Goal: Task Accomplishment & Management: Use online tool/utility

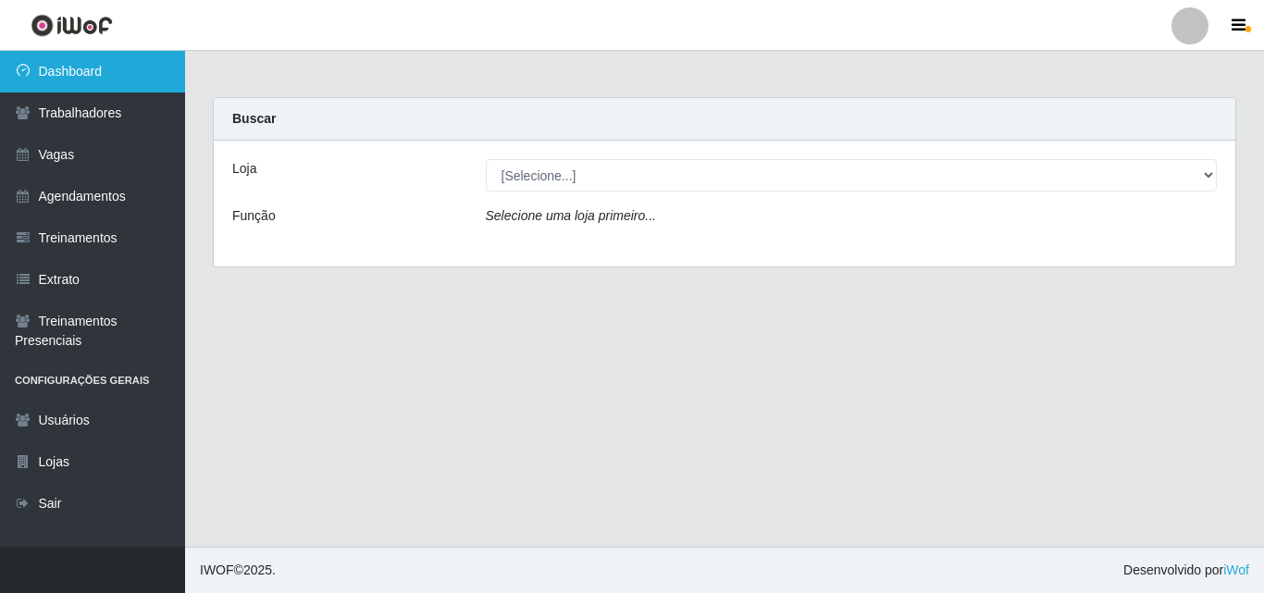
click at [136, 81] on link "Dashboard" at bounding box center [92, 72] width 185 height 42
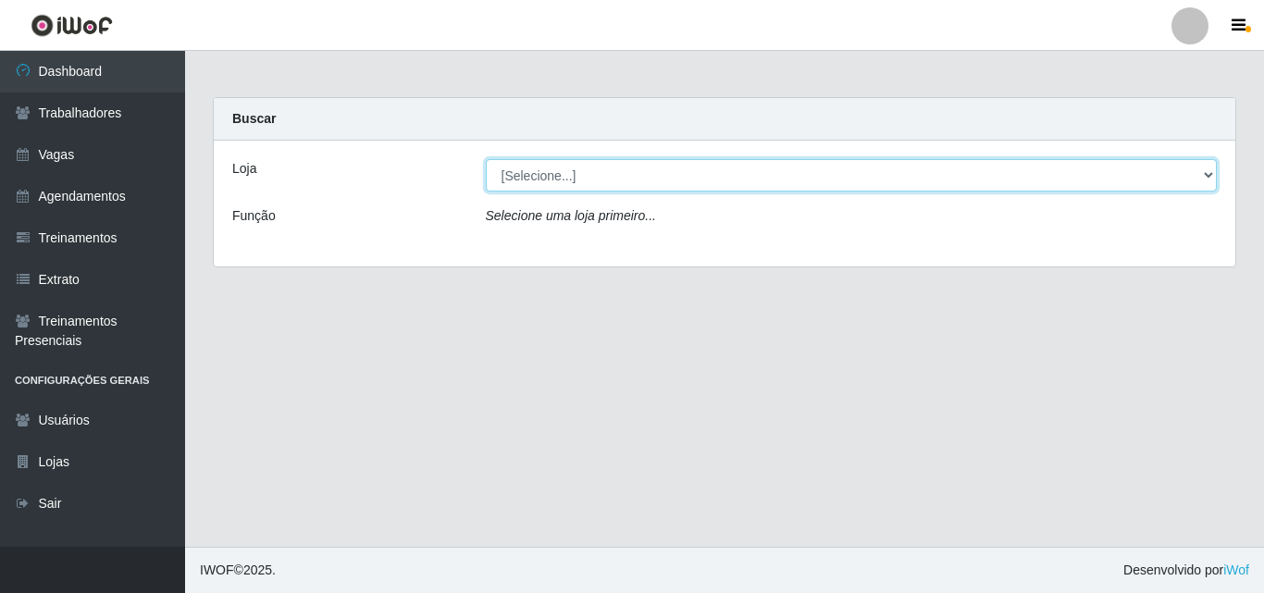
click at [1210, 168] on select "[Selecione...] Castelinho Supermercado" at bounding box center [852, 175] width 732 height 32
select select "377"
click at [486, 159] on select "[Selecione...] Castelinho Supermercado" at bounding box center [852, 175] width 732 height 32
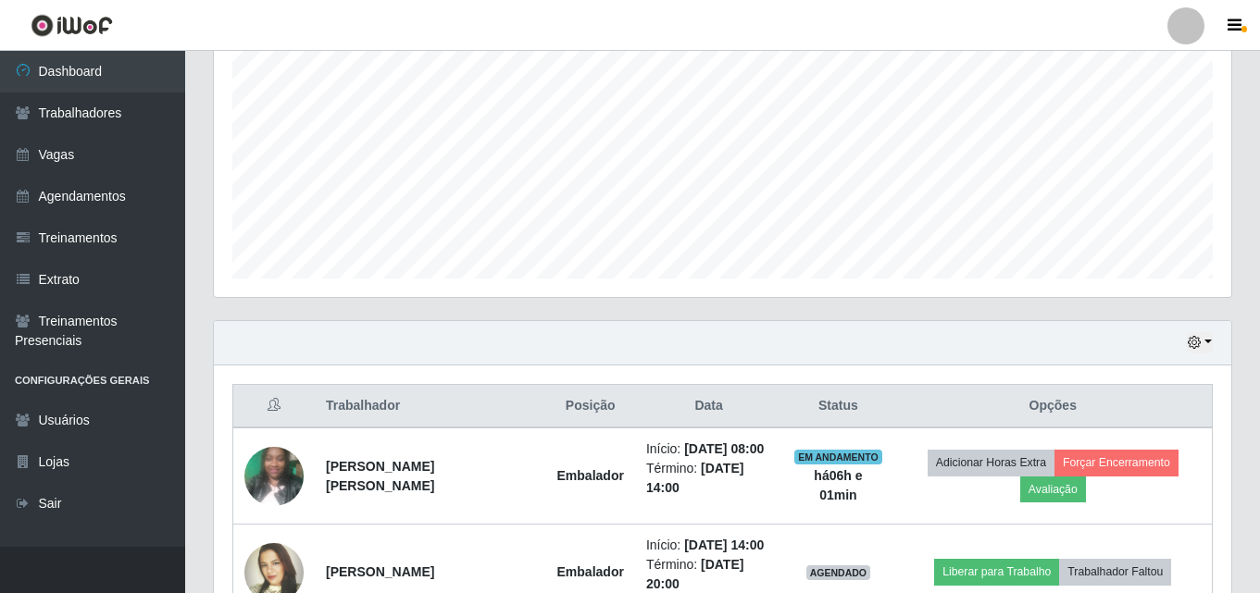
scroll to position [499, 0]
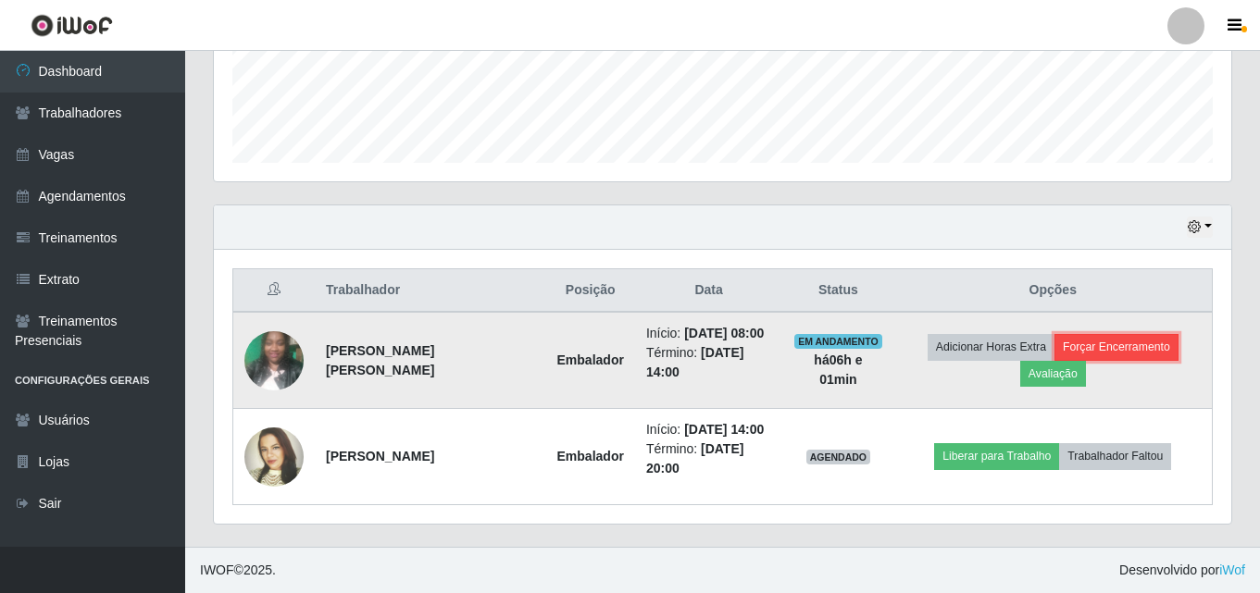
click at [1089, 342] on button "Forçar Encerramento" at bounding box center [1116, 347] width 124 height 26
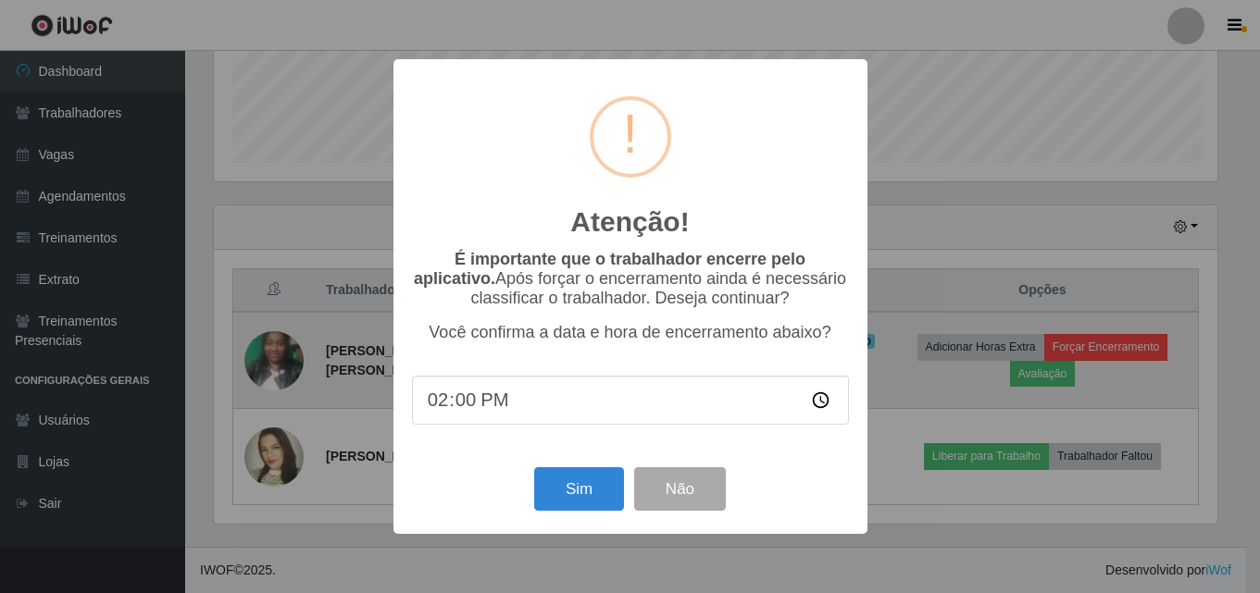
scroll to position [384, 1008]
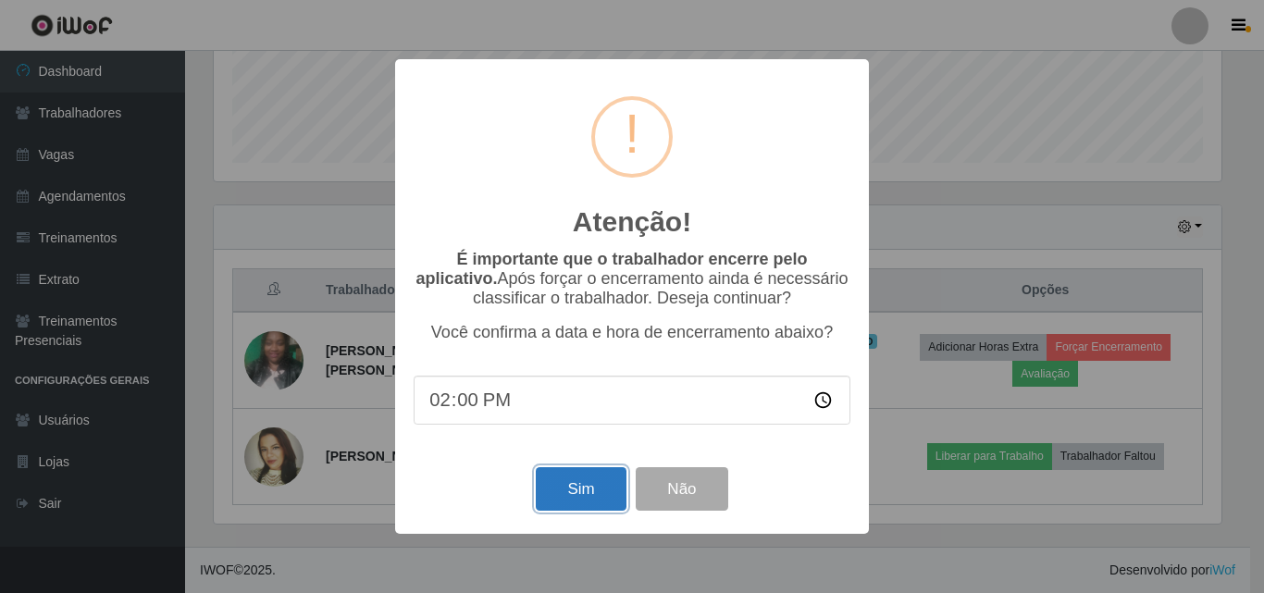
click at [601, 492] on button "Sim" at bounding box center [581, 488] width 90 height 43
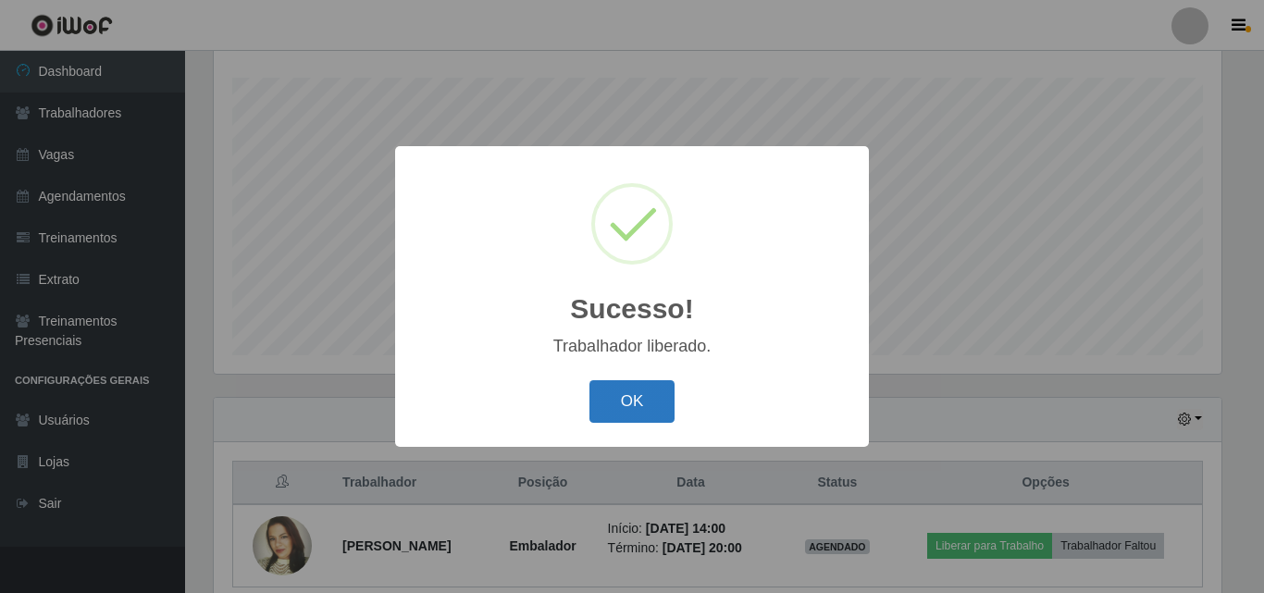
click at [625, 394] on button "OK" at bounding box center [633, 401] width 86 height 43
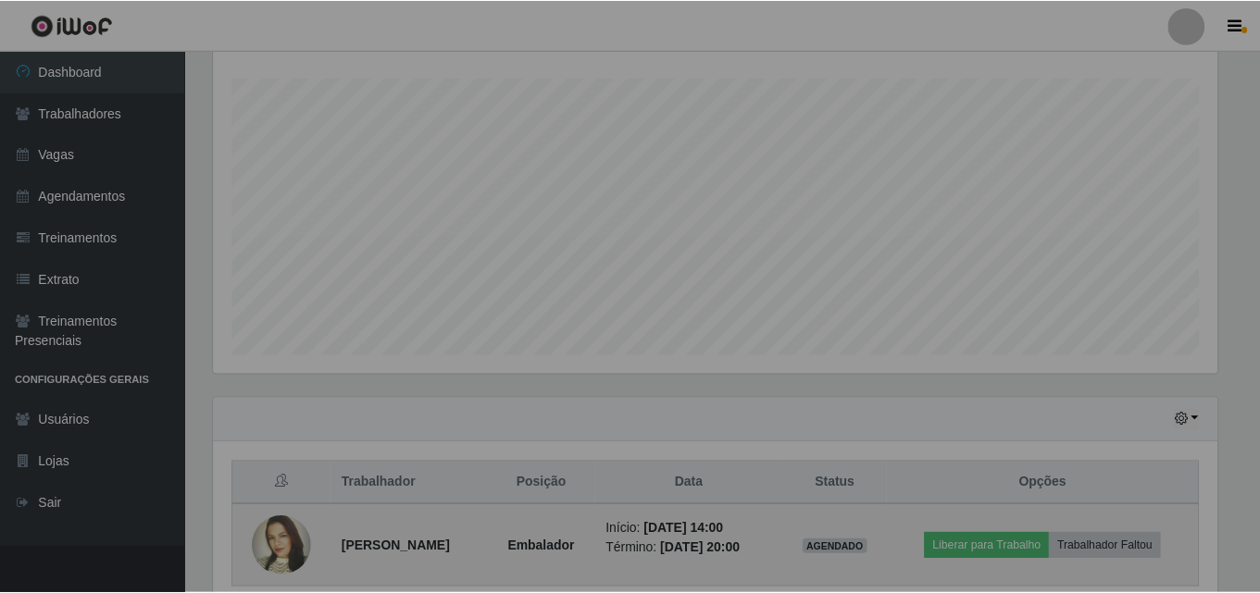
scroll to position [384, 1017]
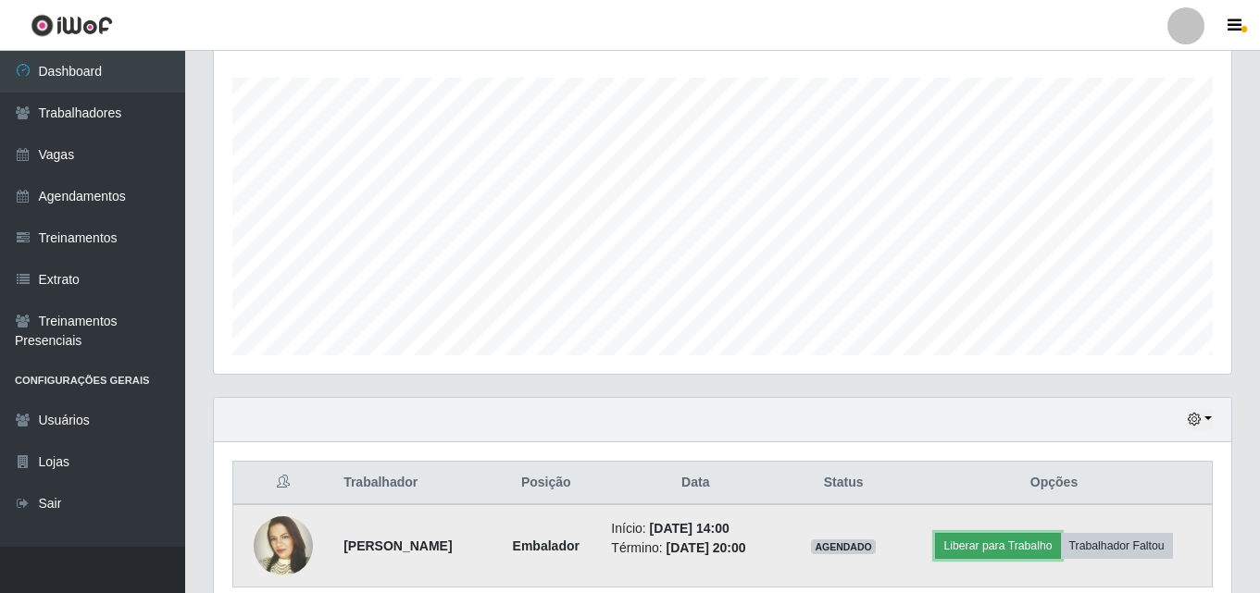
click at [990, 551] on button "Liberar para Trabalho" at bounding box center [997, 546] width 125 height 26
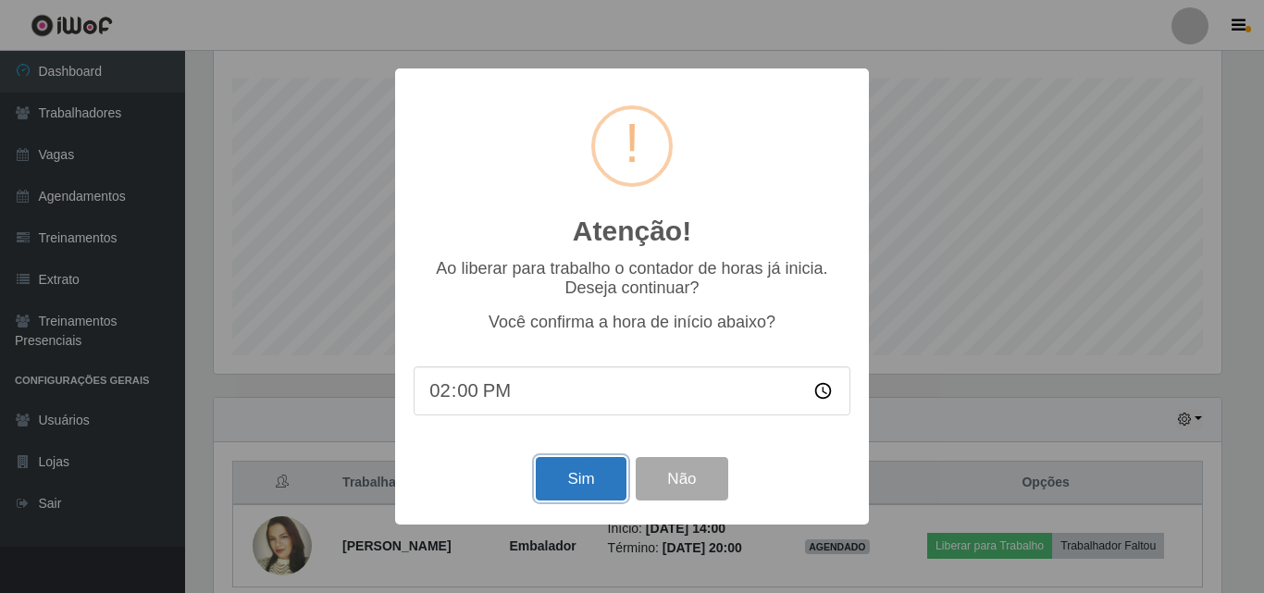
click at [582, 478] on button "Sim" at bounding box center [581, 478] width 90 height 43
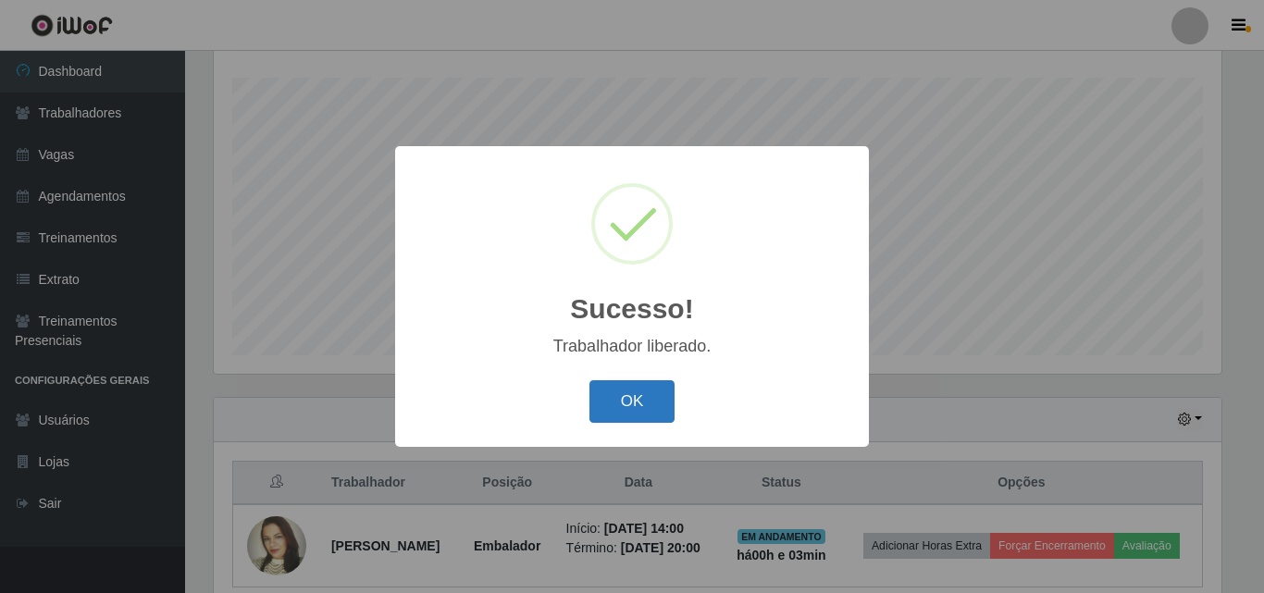
drag, startPoint x: 635, startPoint y: 396, endPoint x: 615, endPoint y: 382, distance: 24.6
click at [635, 397] on button "OK" at bounding box center [633, 401] width 86 height 43
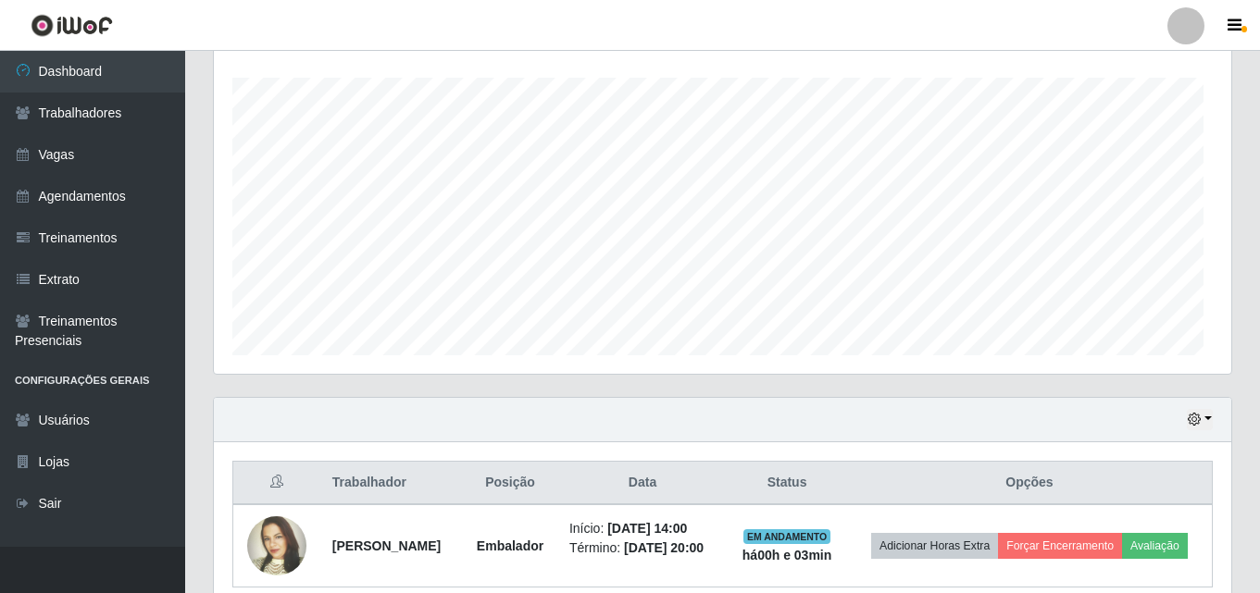
scroll to position [384, 1017]
